Goal: Information Seeking & Learning: Learn about a topic

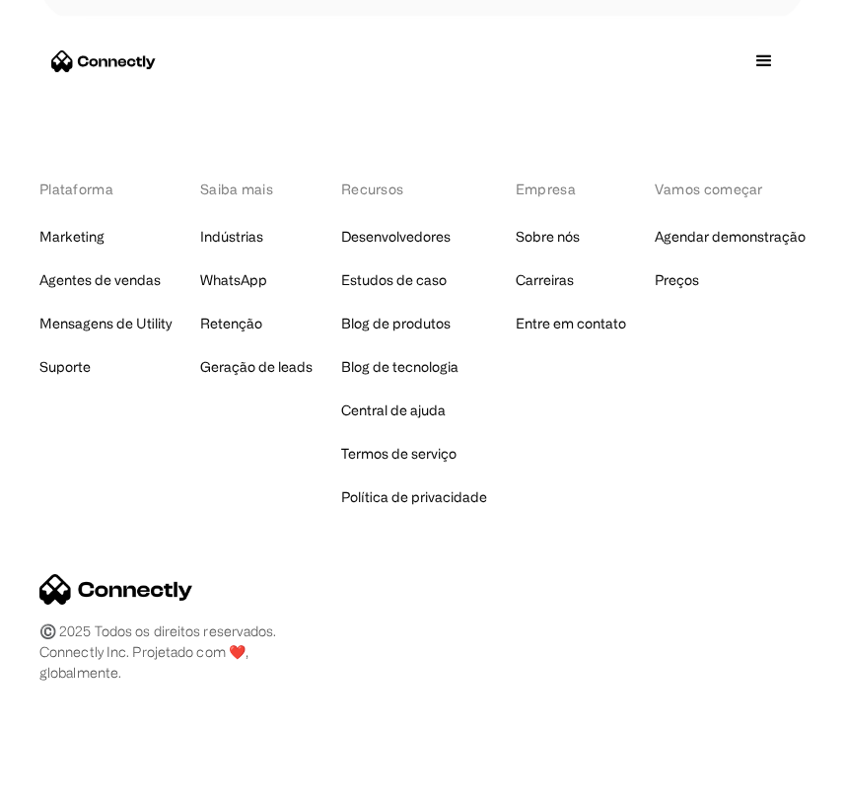
scroll to position [14000, 0]
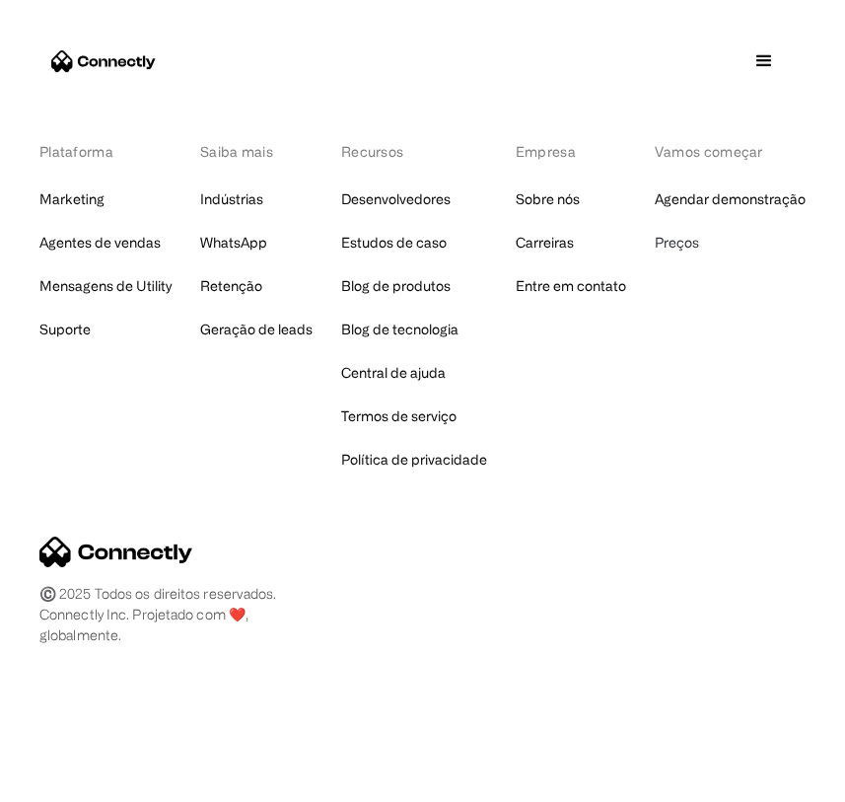
click at [659, 250] on link "Preços" at bounding box center [677, 243] width 44 height 28
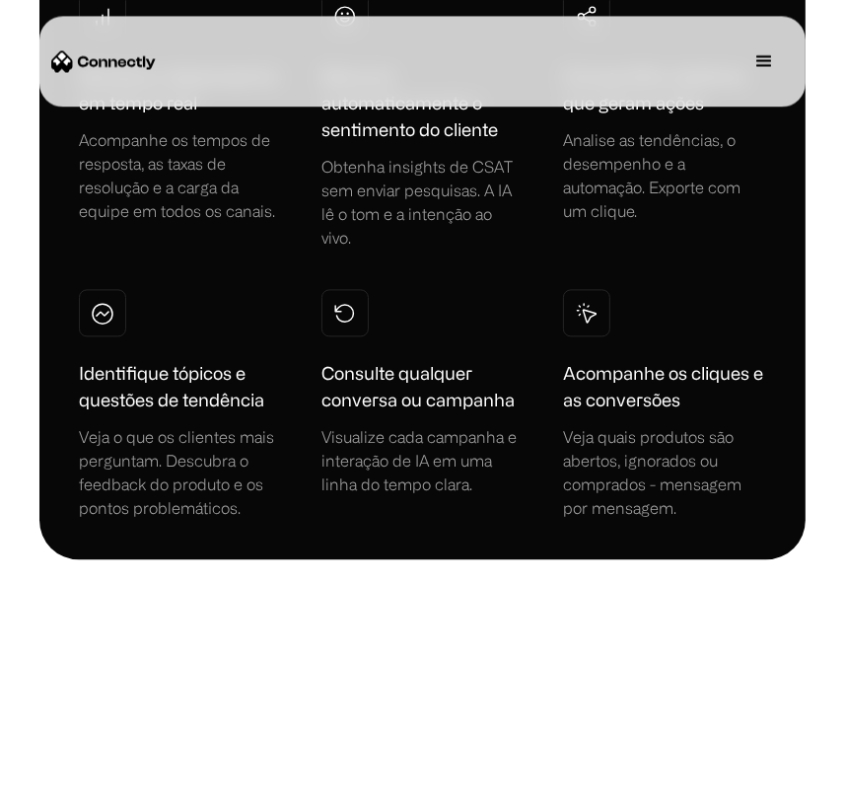
scroll to position [7695, 0]
